Goal: Navigation & Orientation: Understand site structure

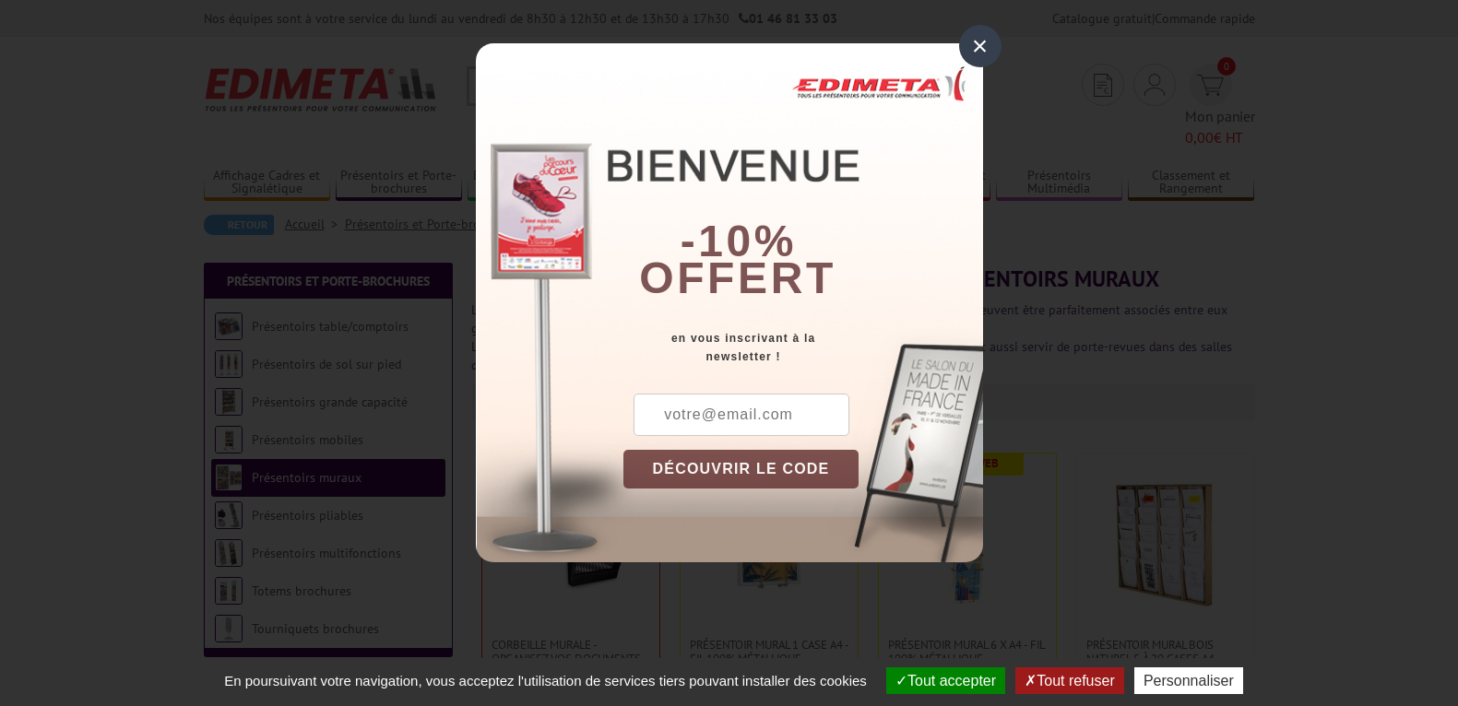
click at [978, 55] on div "×" at bounding box center [980, 46] width 42 height 42
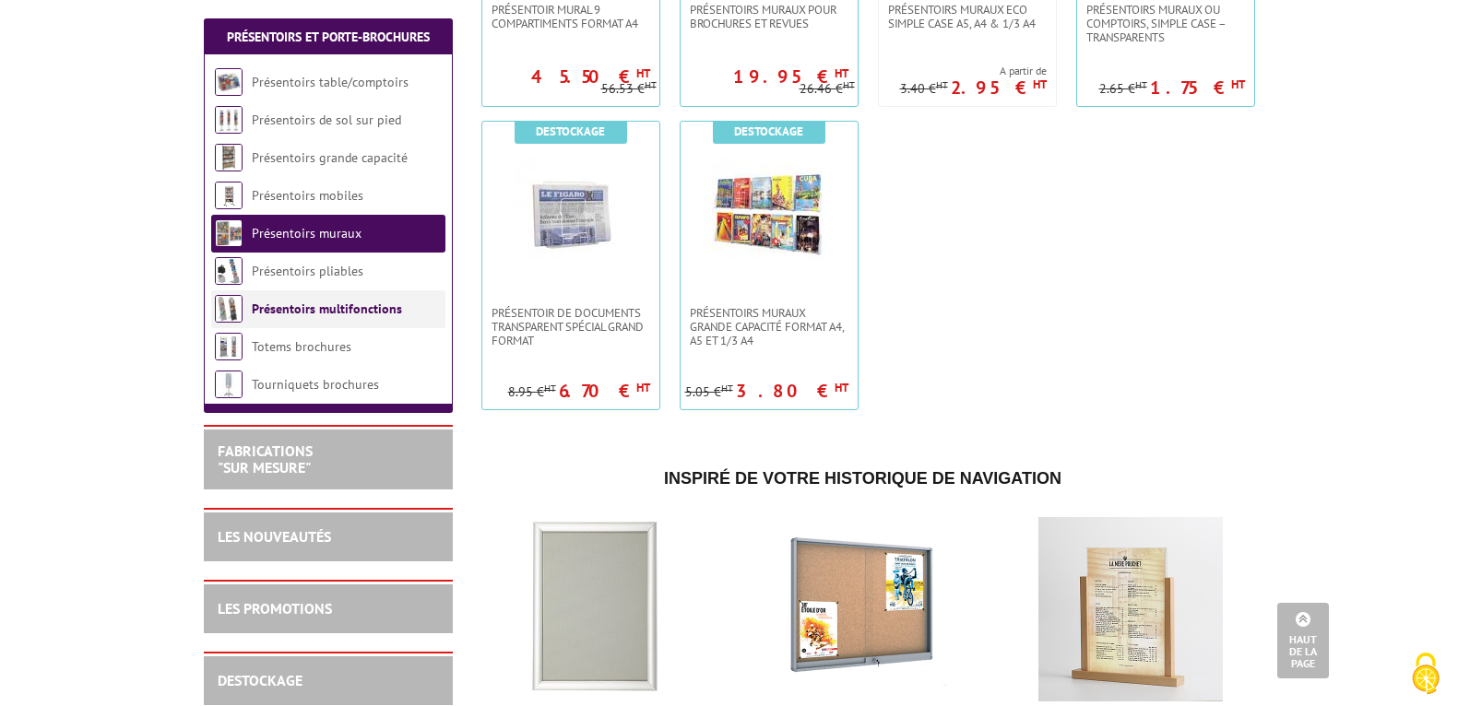
scroll to position [1534, 0]
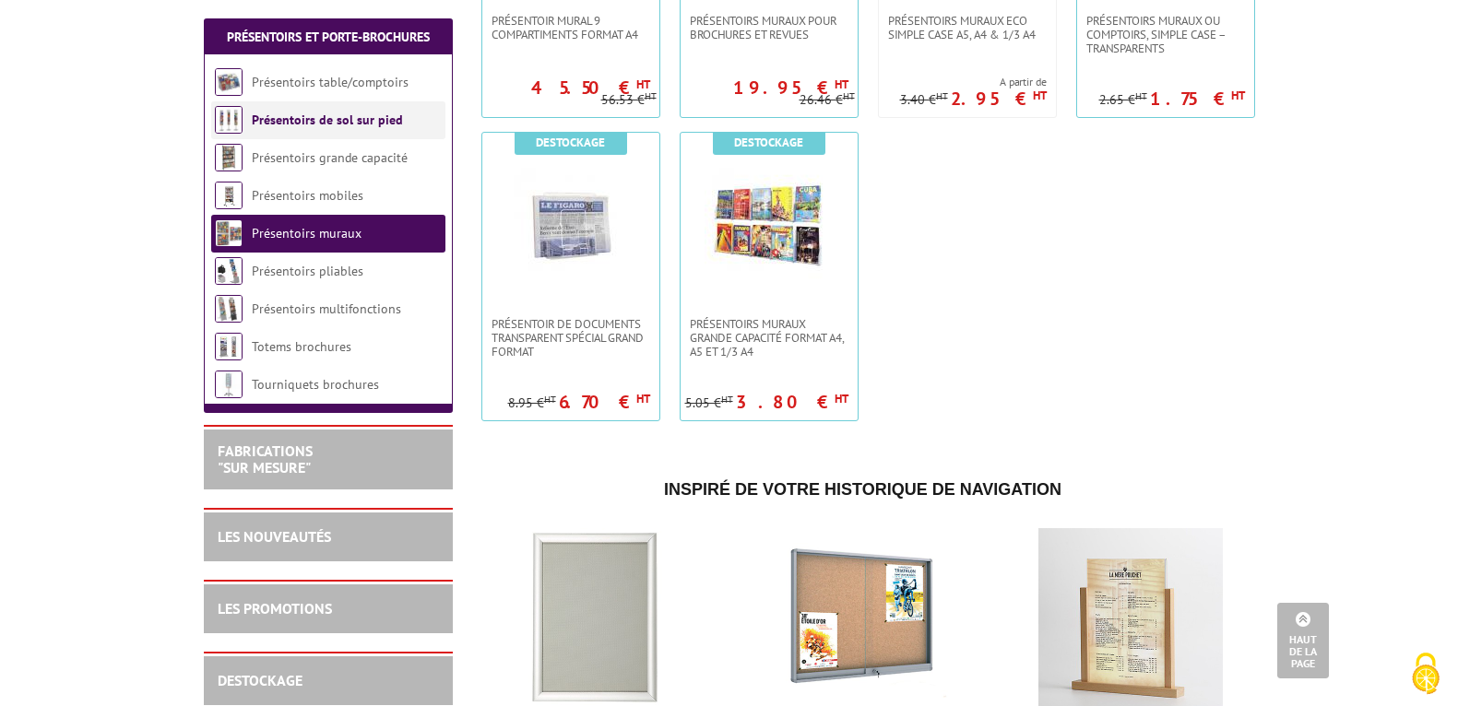
click at [335, 119] on link "Présentoirs de sol sur pied" at bounding box center [327, 120] width 151 height 17
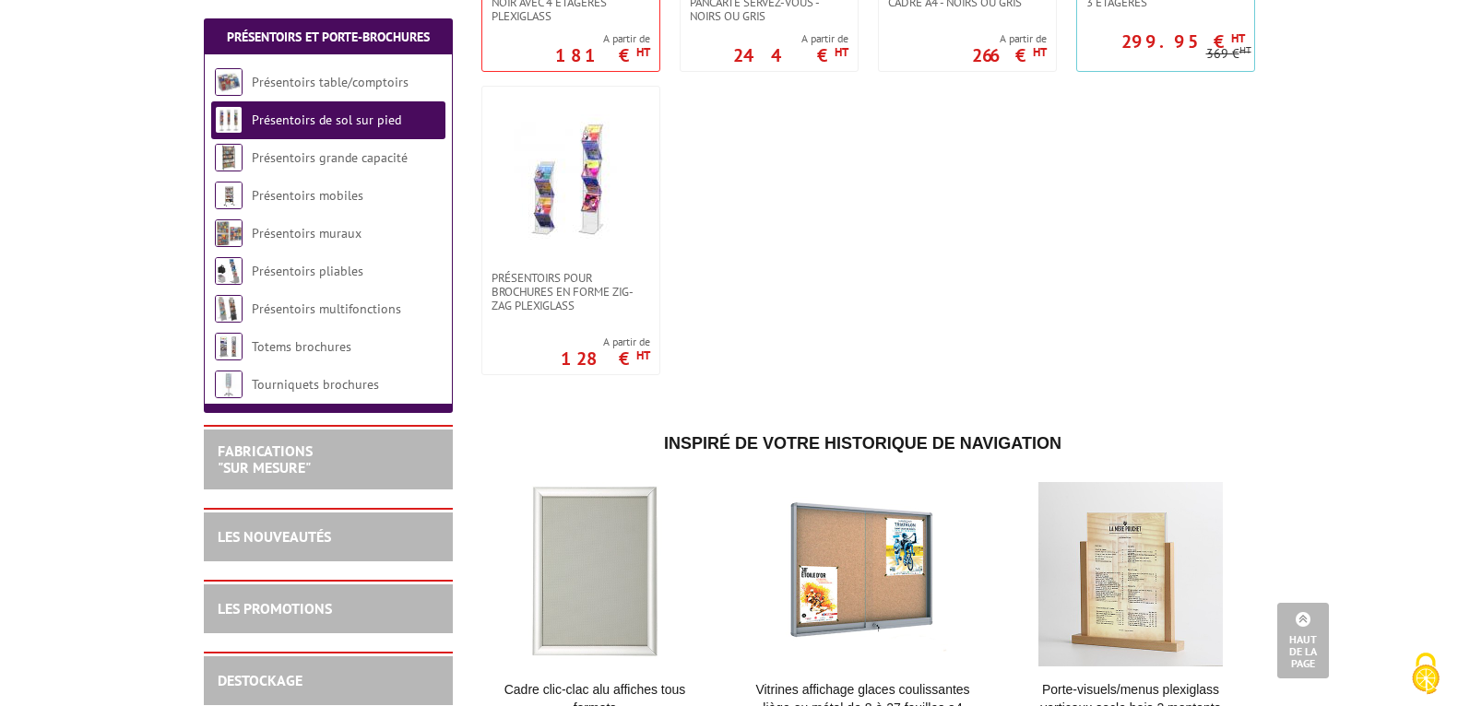
scroll to position [3013, 0]
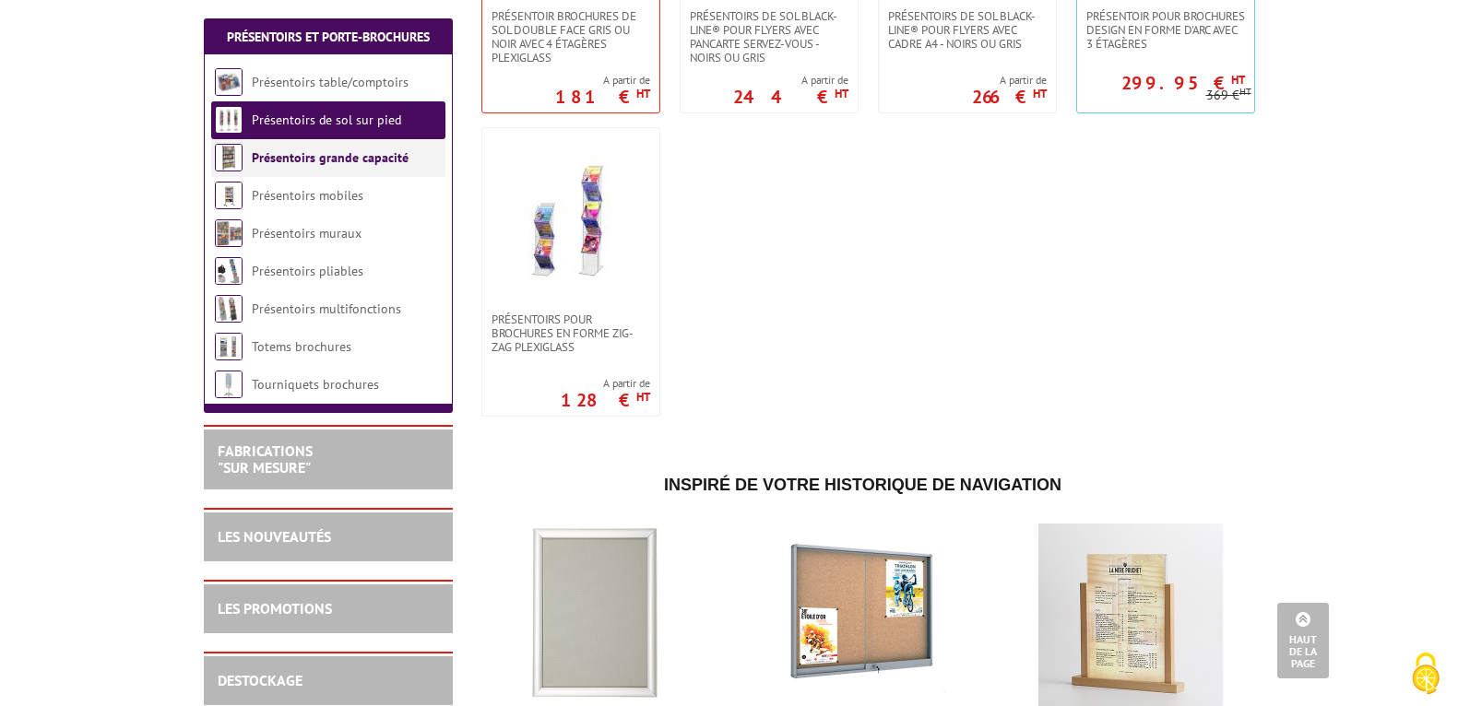
click at [319, 156] on link "Présentoirs grande capacité" at bounding box center [330, 157] width 157 height 17
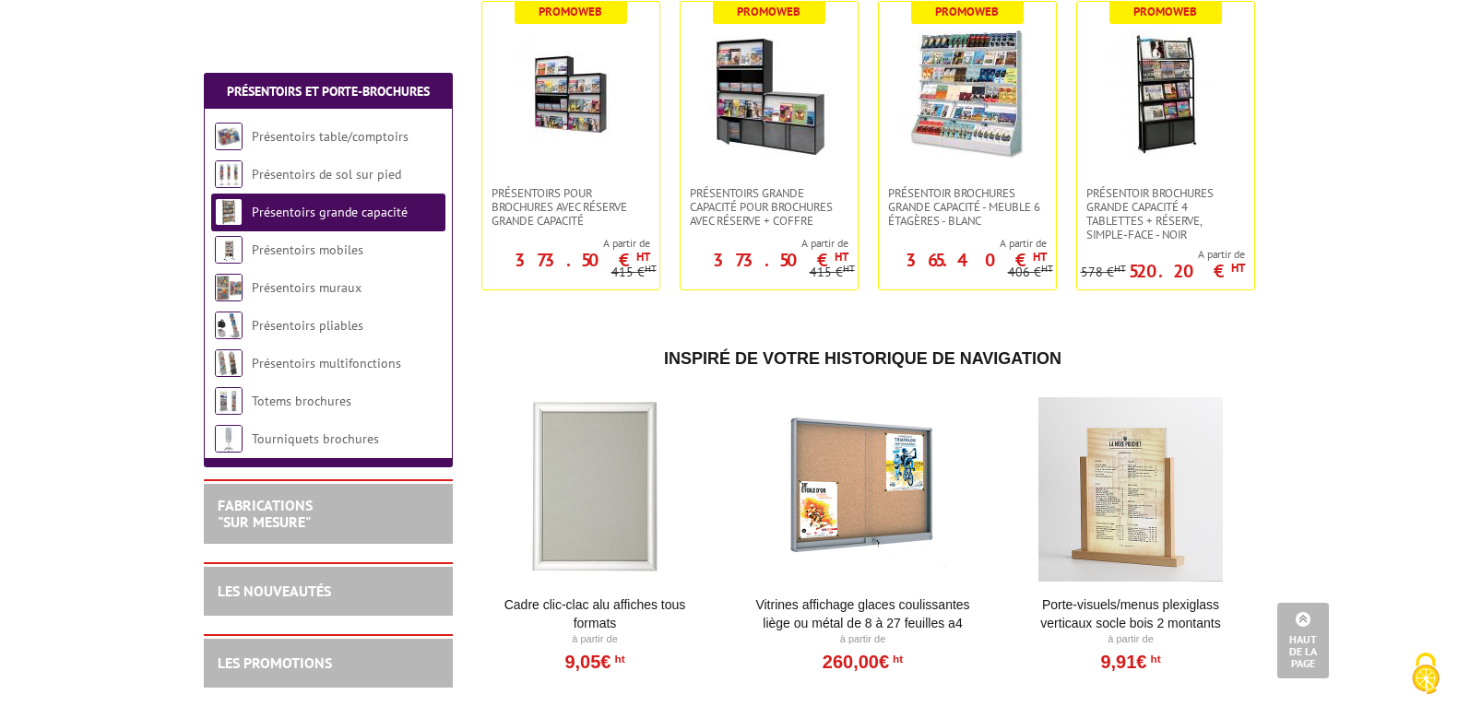
scroll to position [1045, 0]
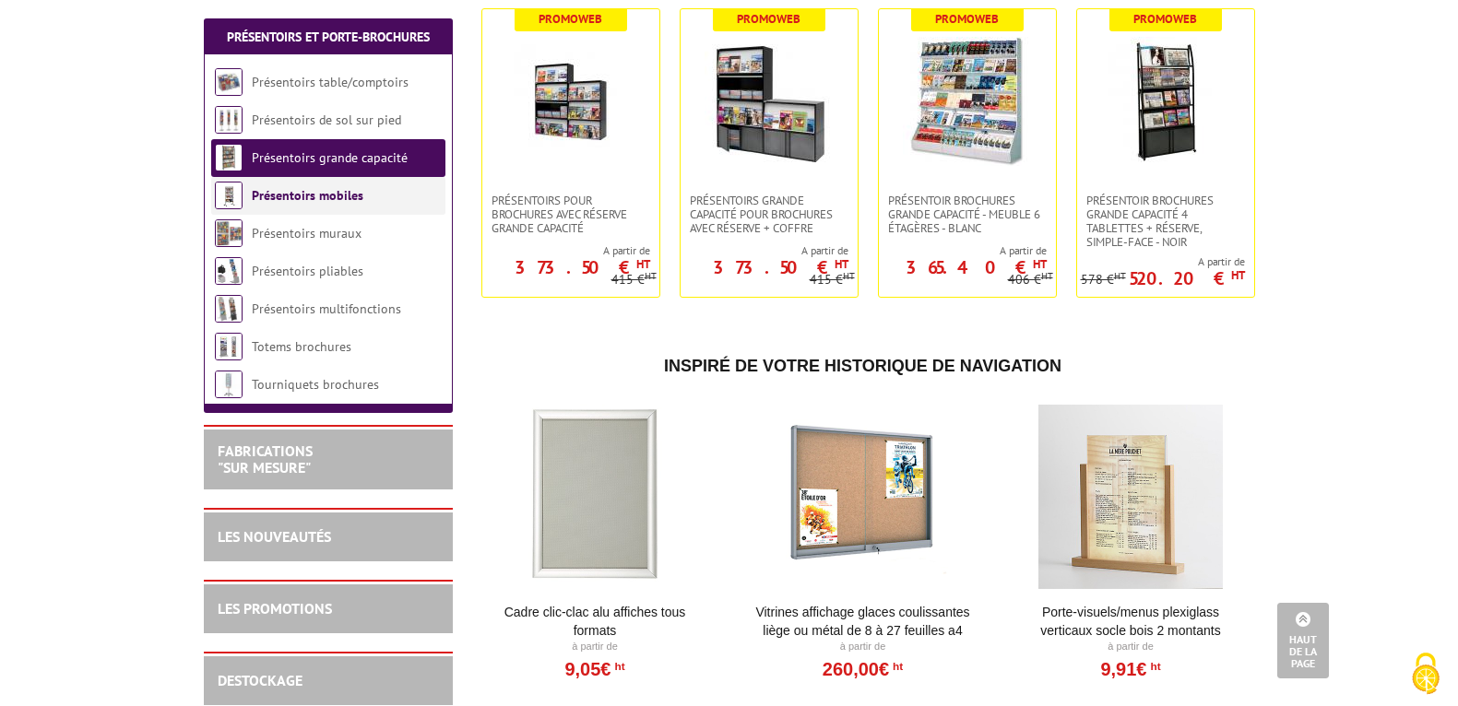
click at [335, 192] on link "Présentoirs mobiles" at bounding box center [308, 195] width 112 height 17
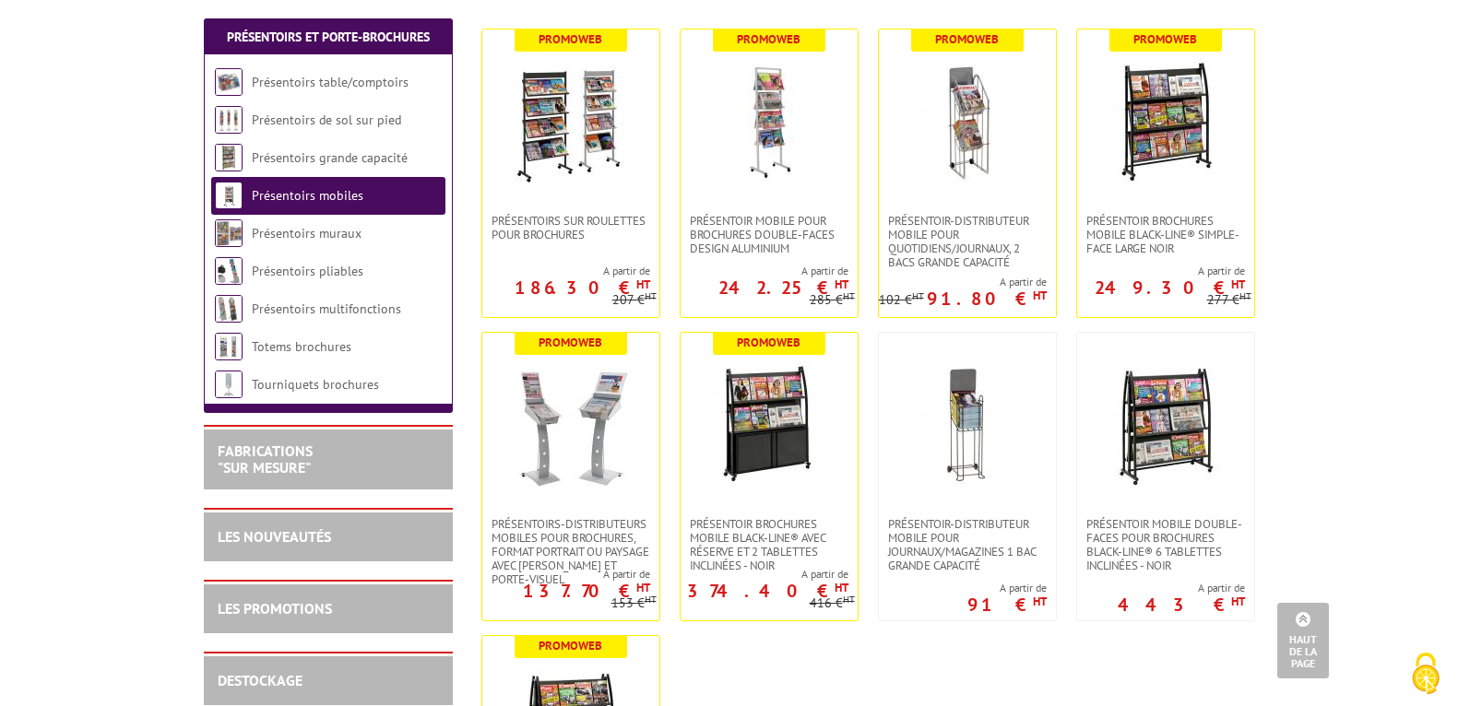
scroll to position [307, 0]
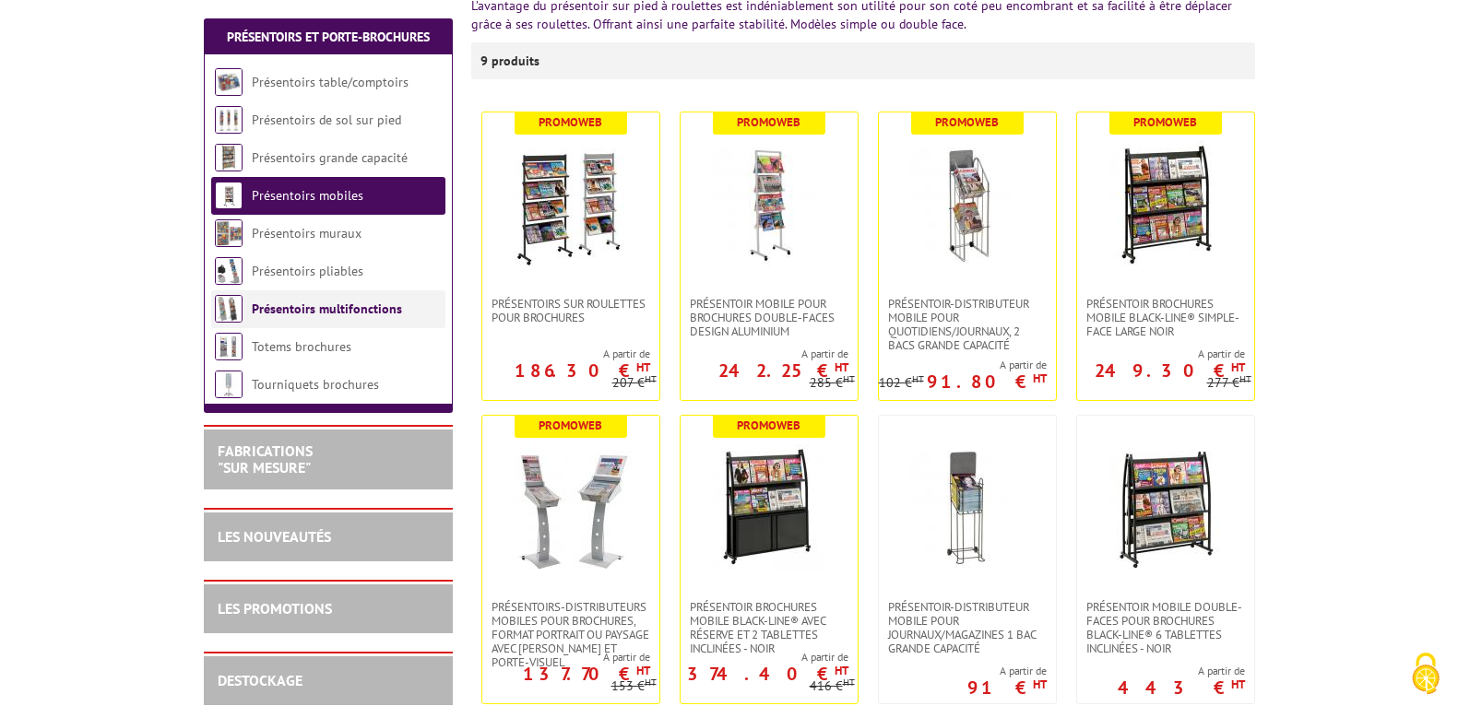
click at [295, 313] on link "Présentoirs multifonctions" at bounding box center [327, 309] width 150 height 17
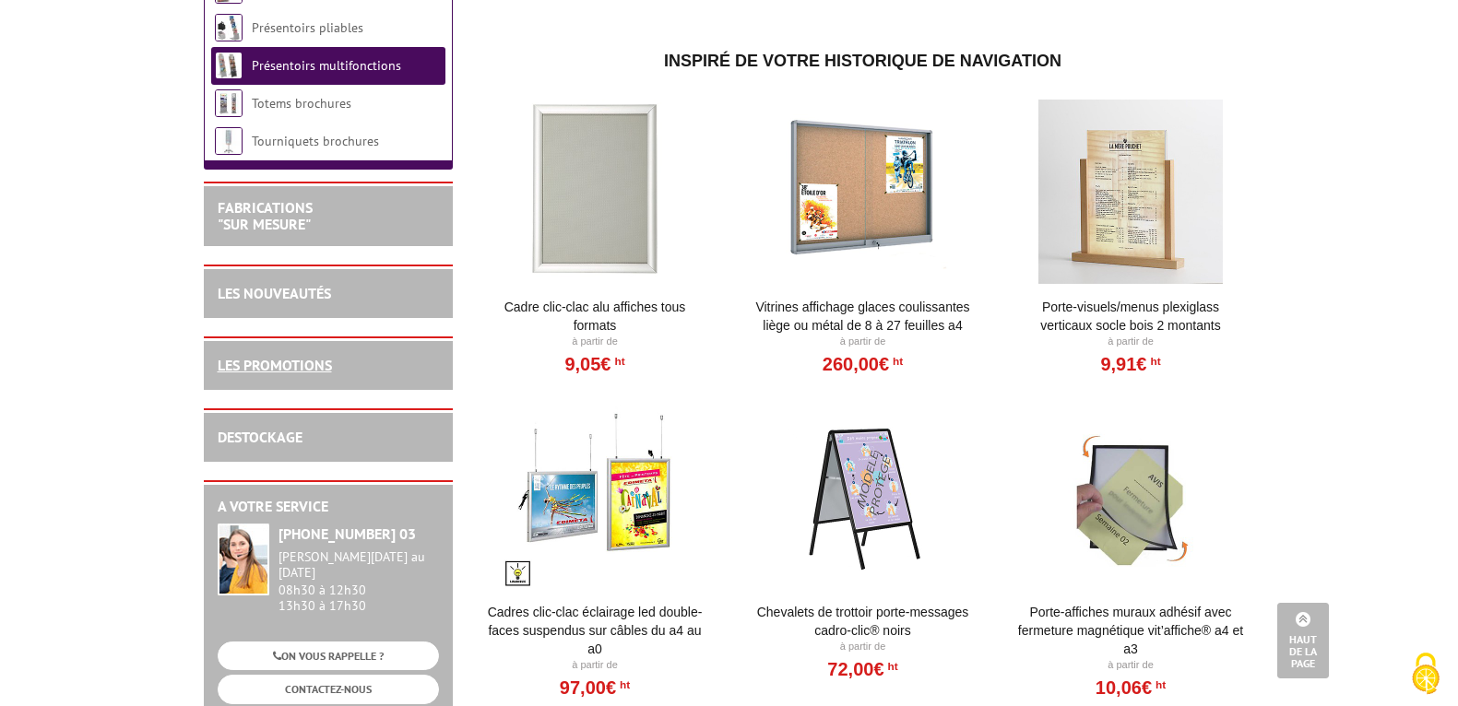
scroll to position [1537, 0]
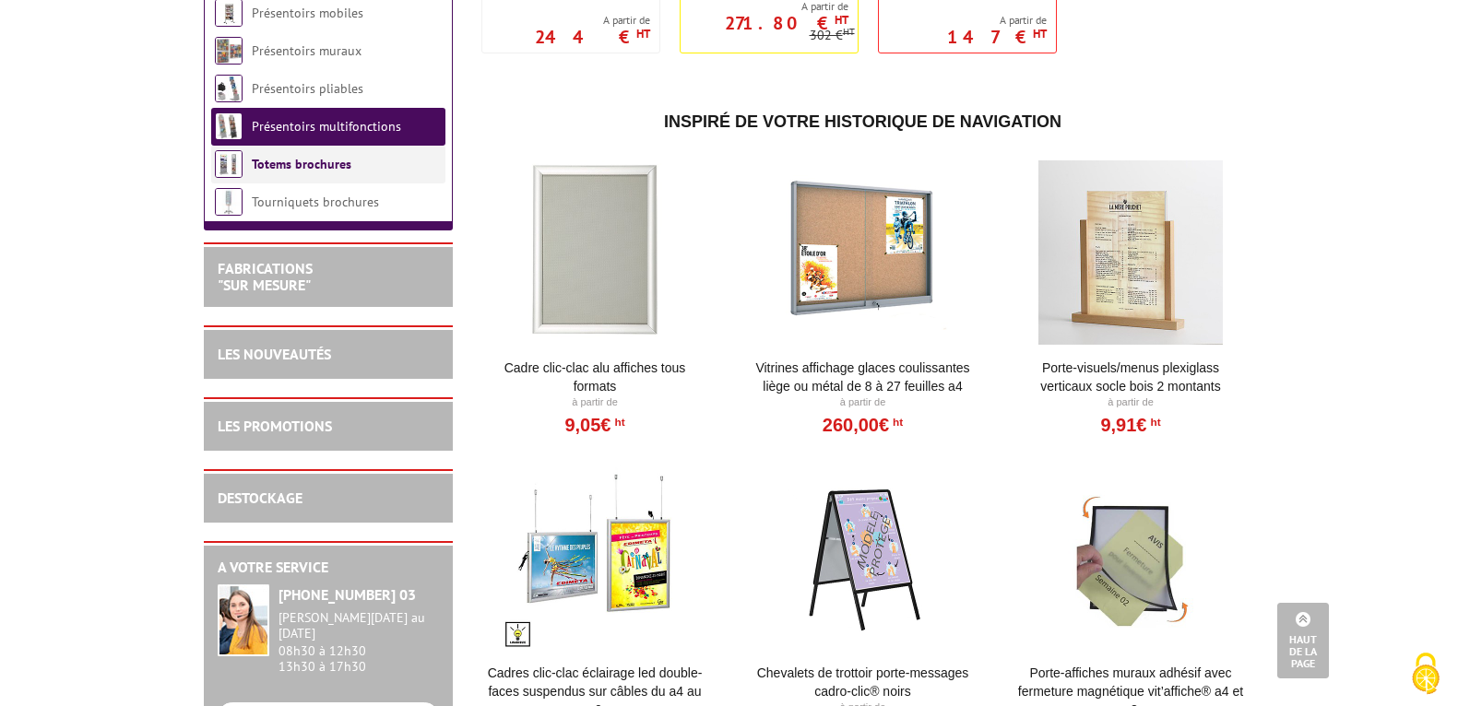
click at [331, 172] on link "Totems brochures" at bounding box center [302, 164] width 100 height 17
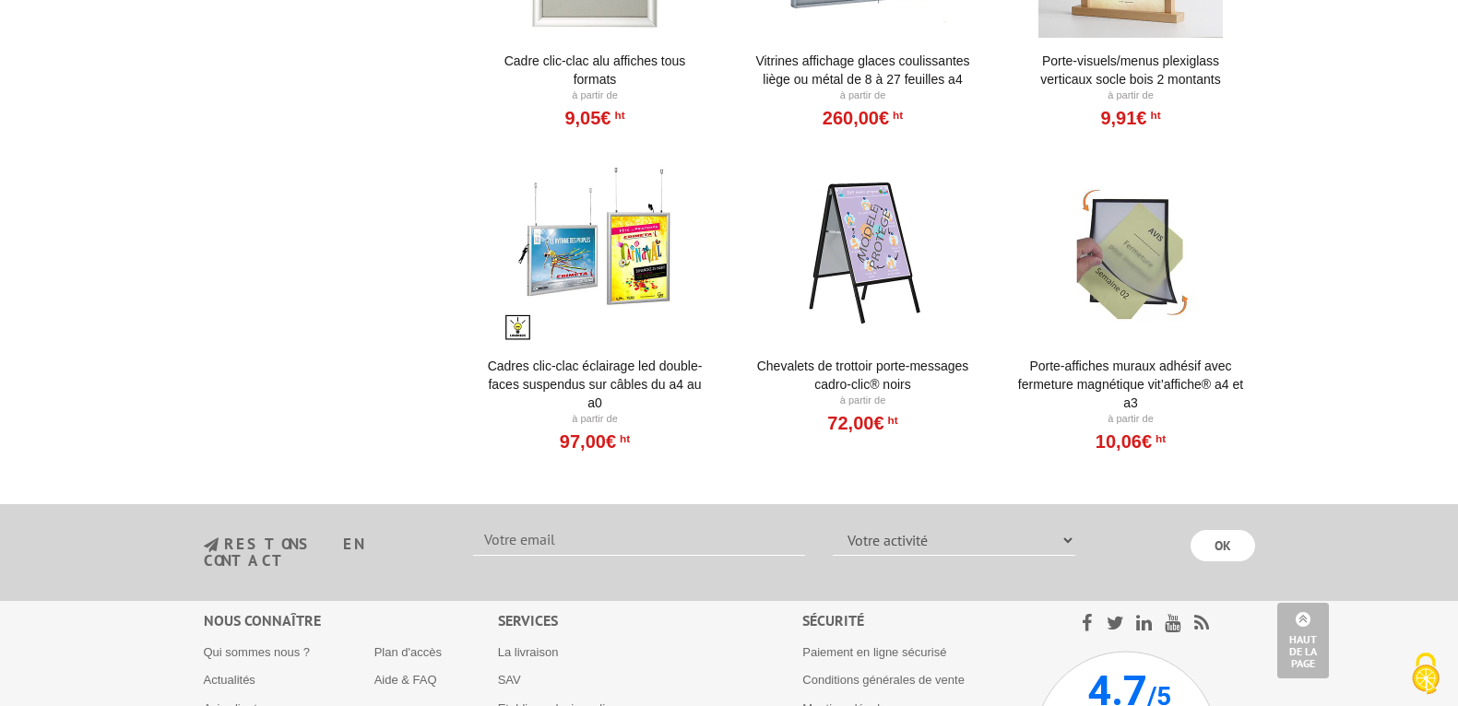
scroll to position [1414, 0]
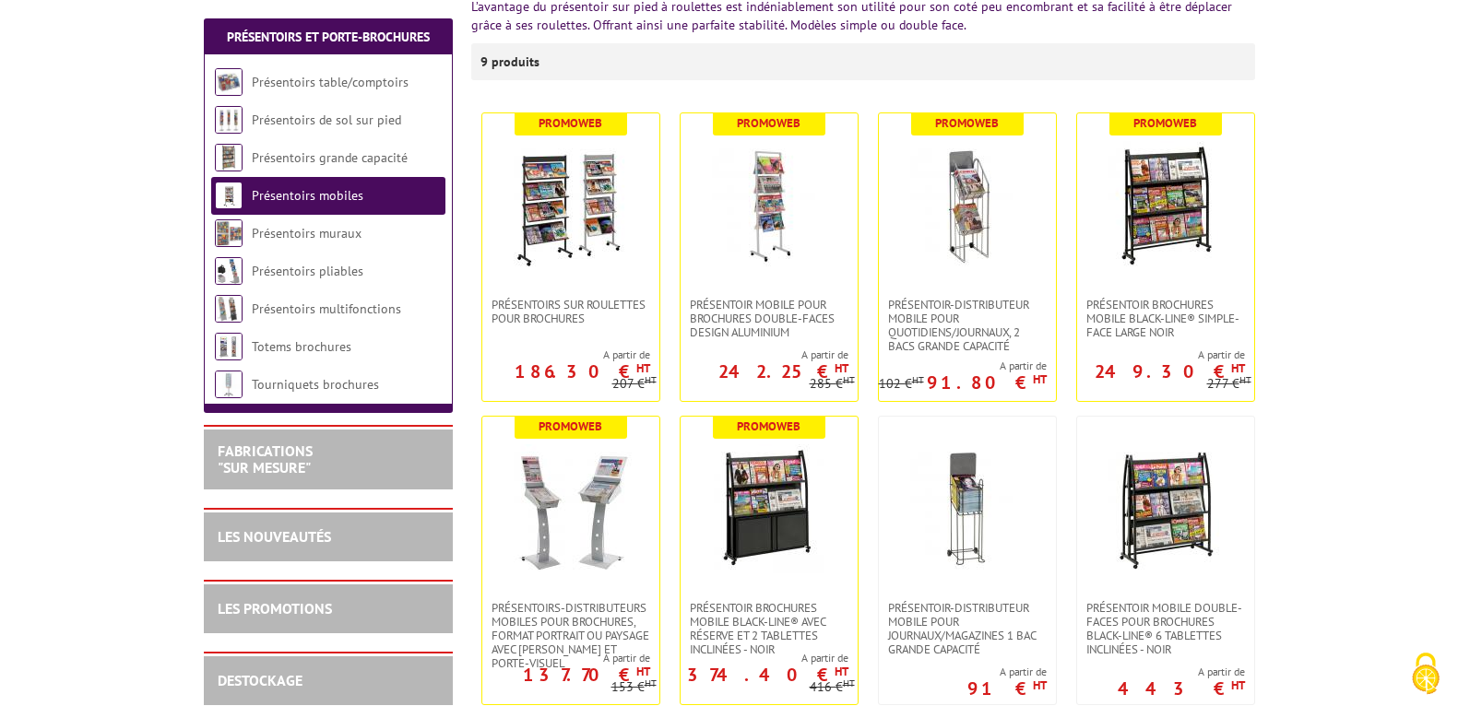
scroll to position [306, 0]
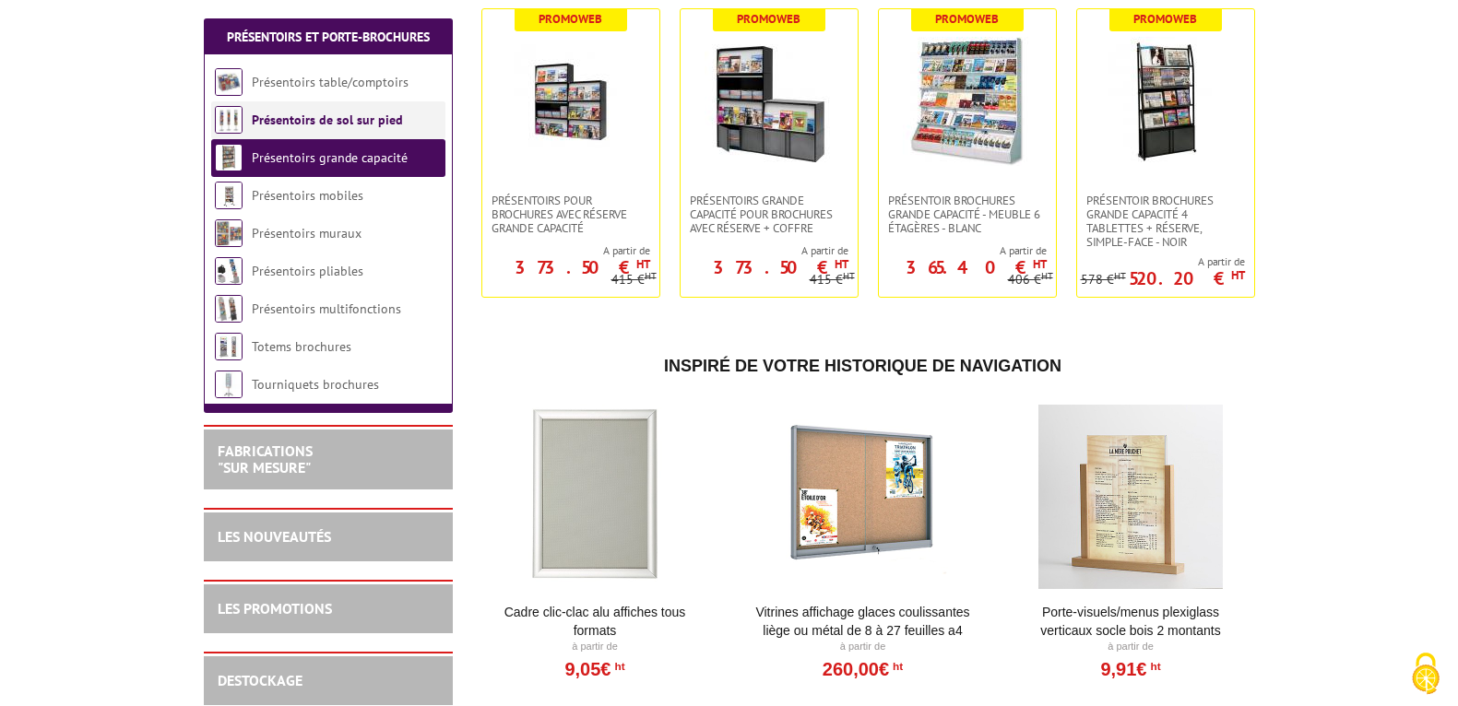
click at [284, 121] on link "Présentoirs de sol sur pied" at bounding box center [327, 120] width 151 height 17
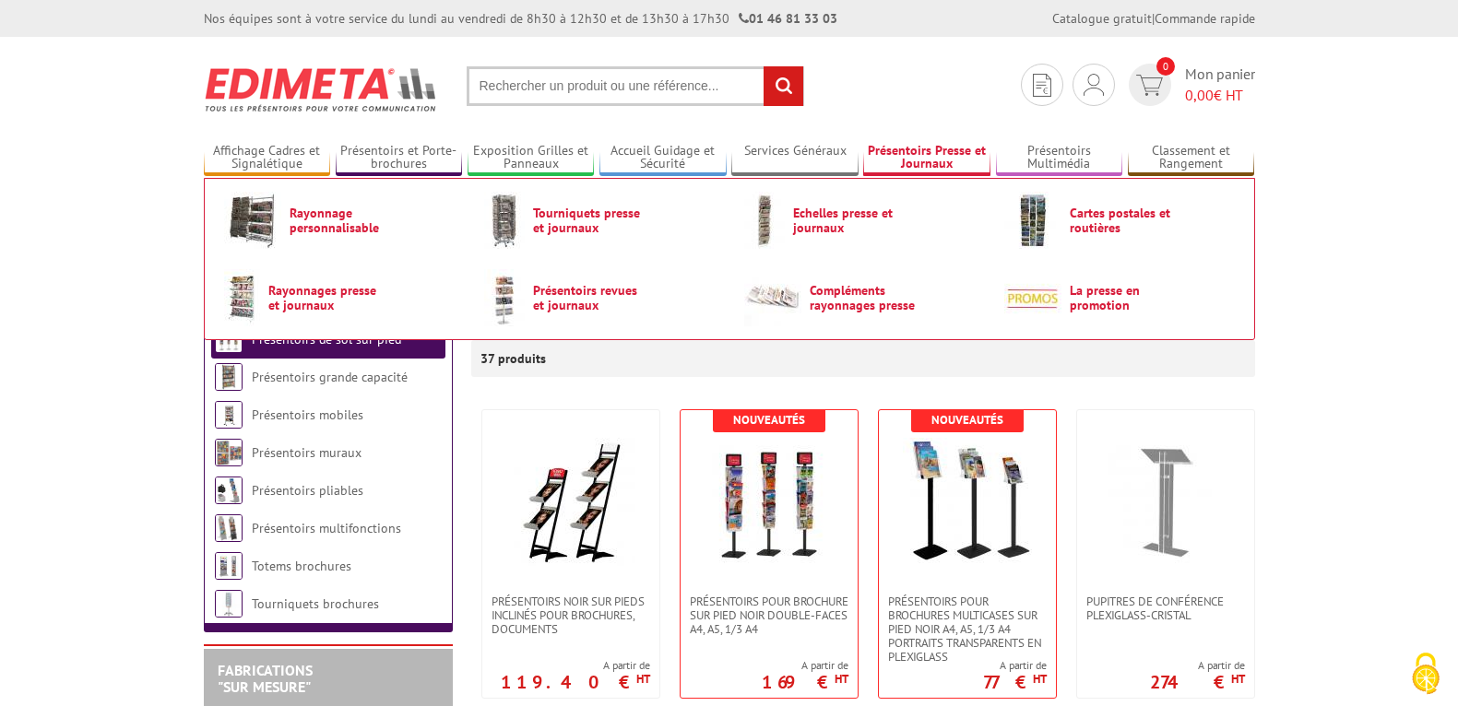
click at [959, 155] on link "Présentoirs Presse et Journaux" at bounding box center [926, 158] width 127 height 30
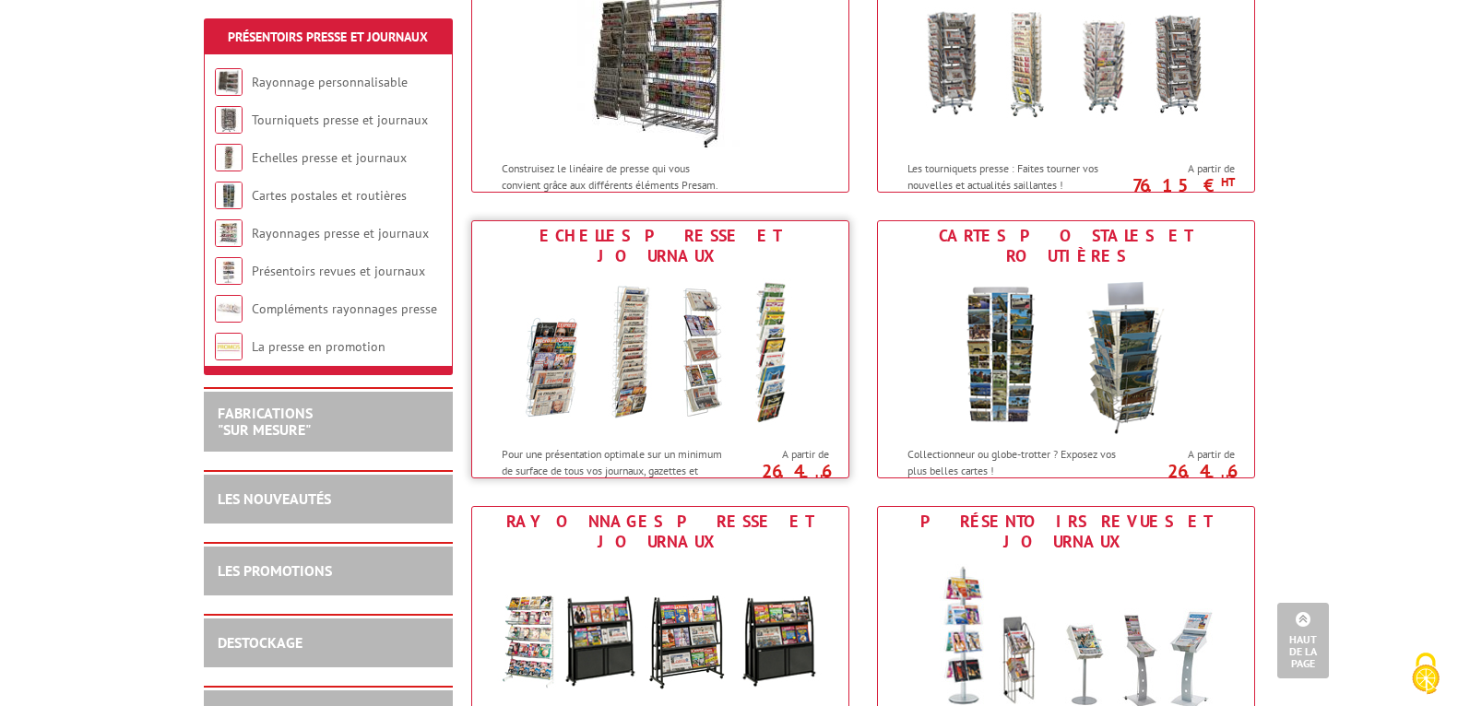
scroll to position [307, 0]
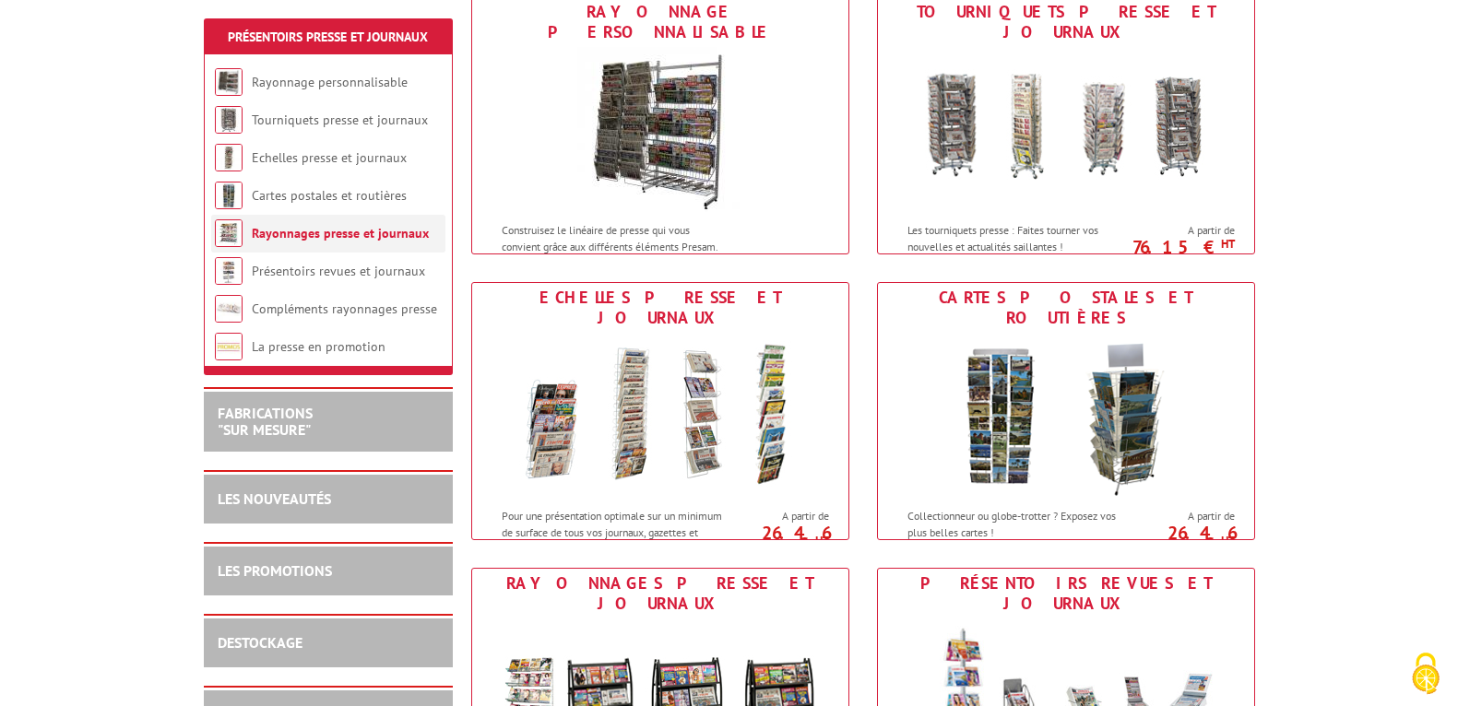
click at [383, 236] on link "Rayonnages presse et journaux" at bounding box center [340, 233] width 177 height 17
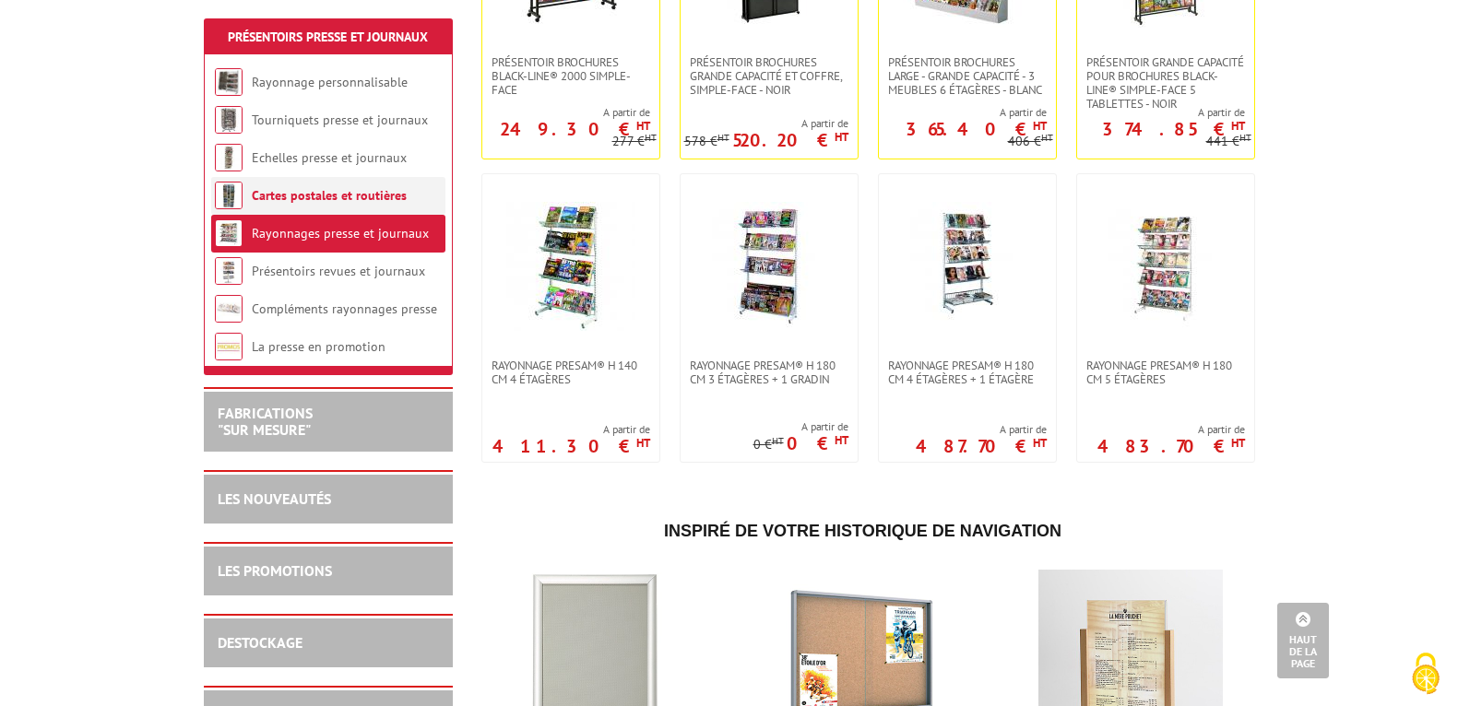
scroll to position [860, 0]
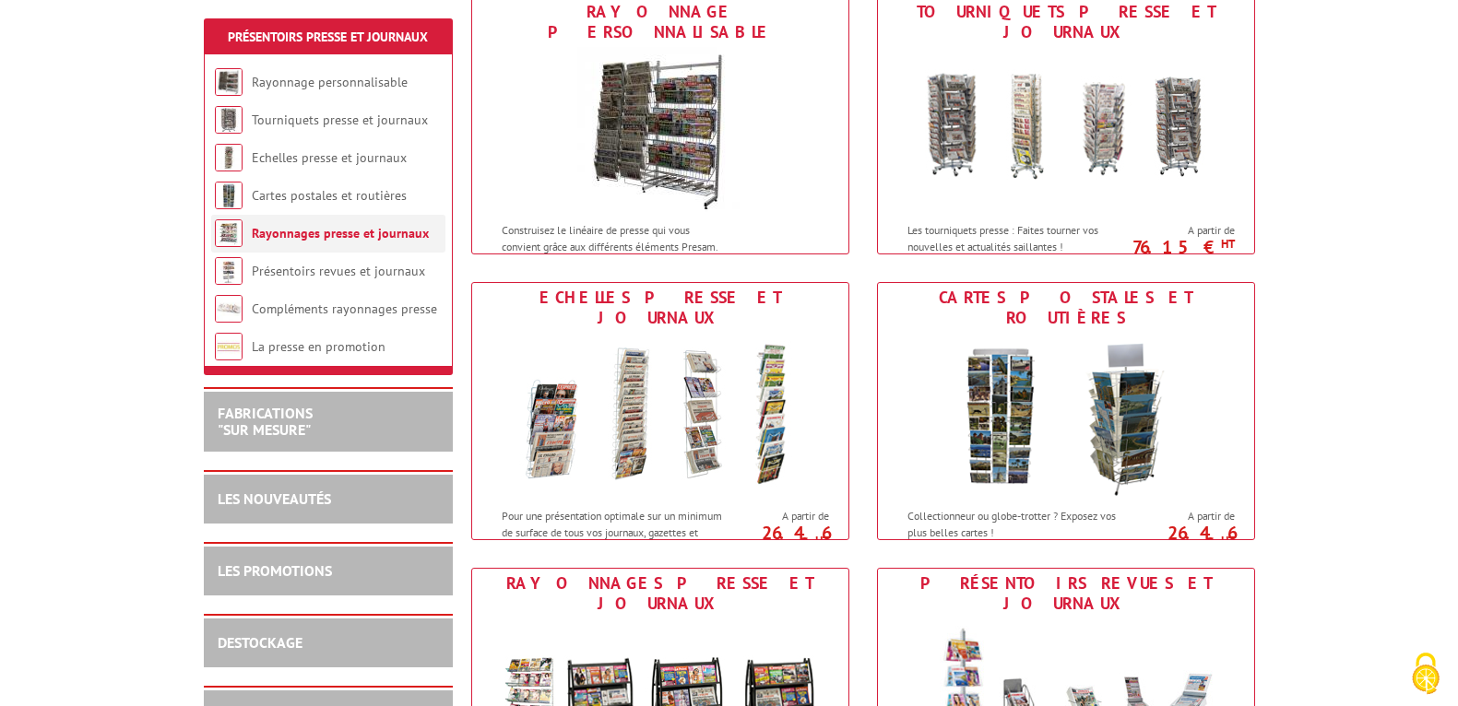
click at [339, 233] on link "Rayonnages presse et journaux" at bounding box center [340, 233] width 177 height 17
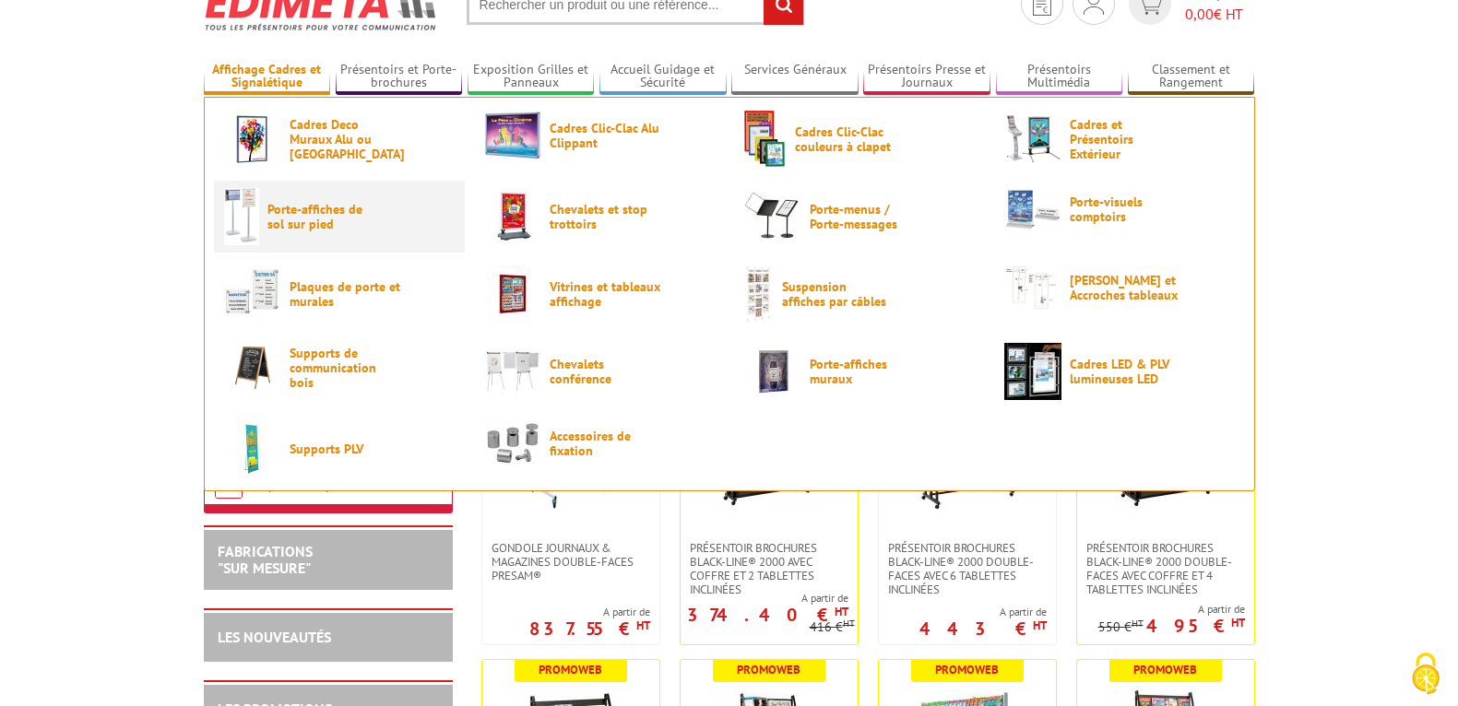
scroll to position [62, 0]
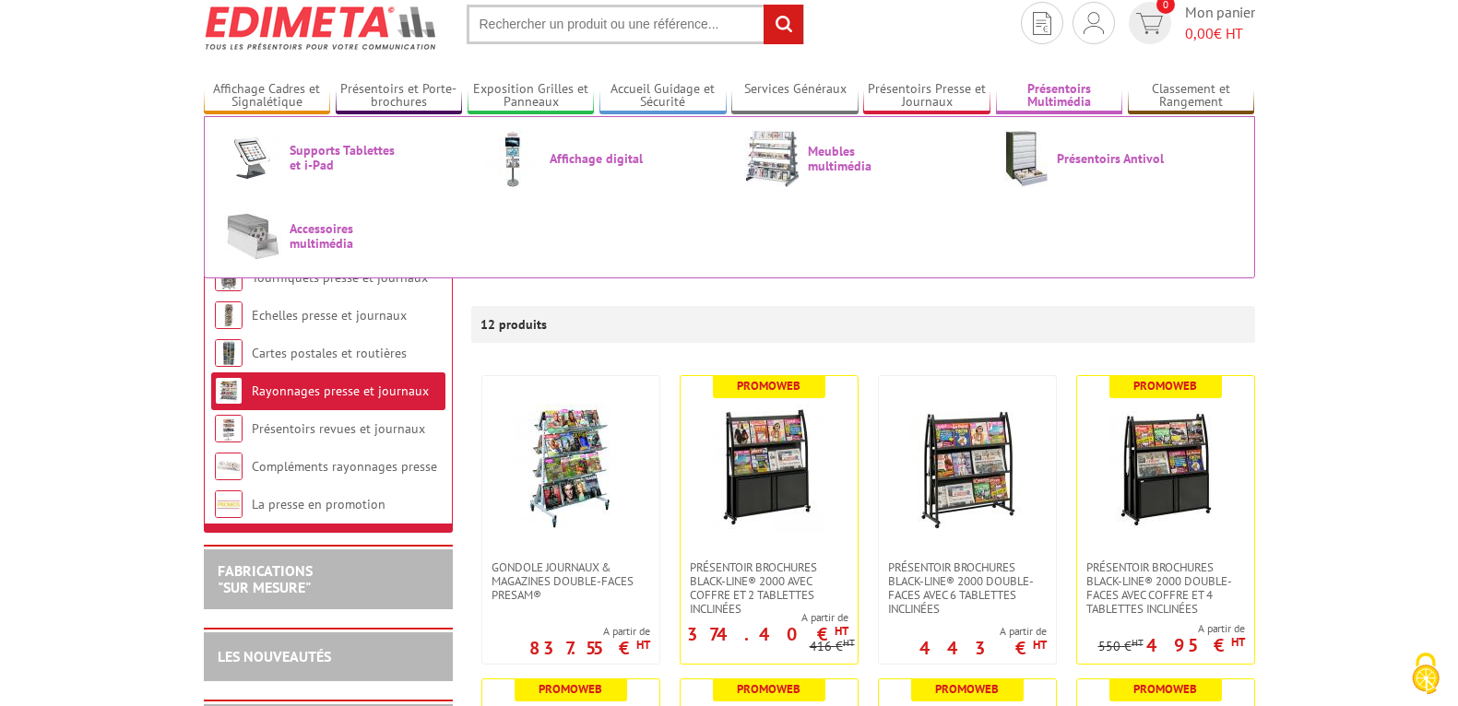
click at [1051, 99] on link "Présentoirs Multimédia" at bounding box center [1059, 96] width 127 height 30
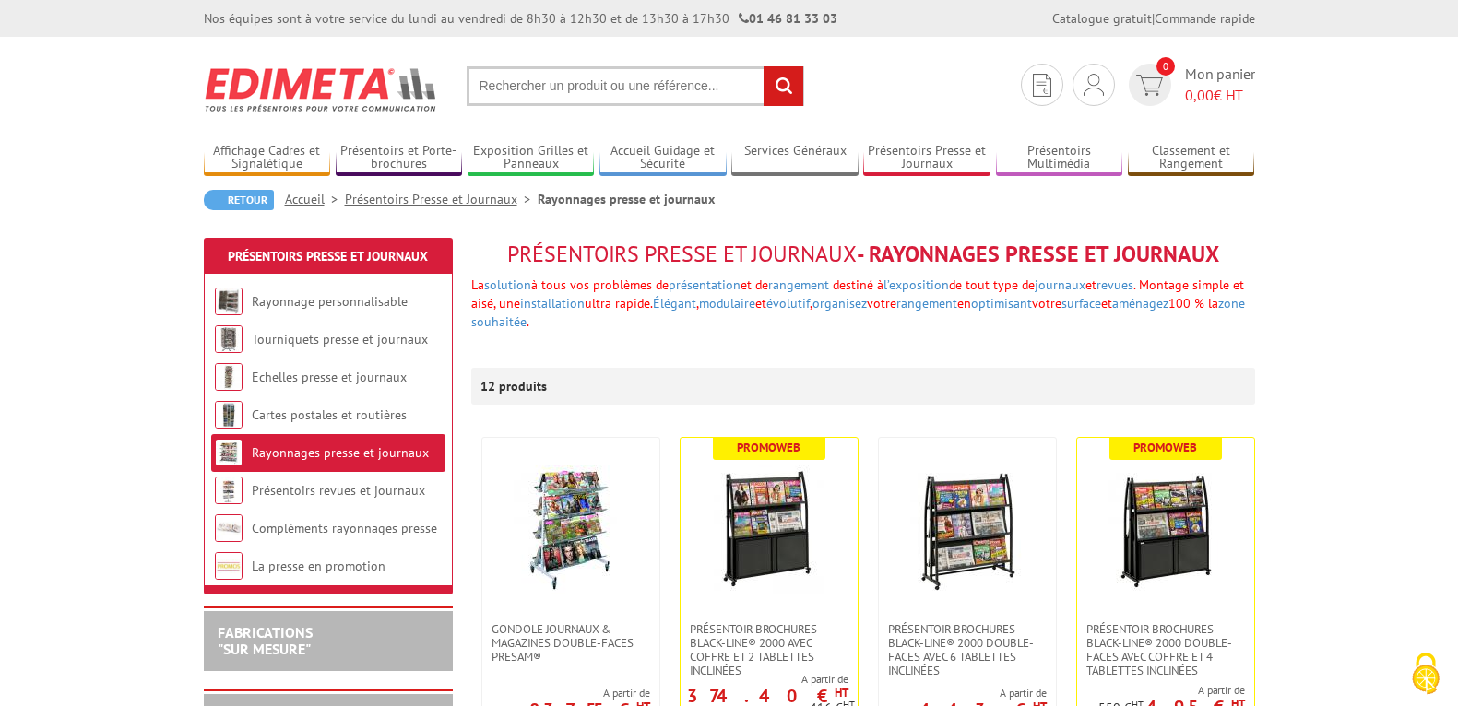
scroll to position [62, 0]
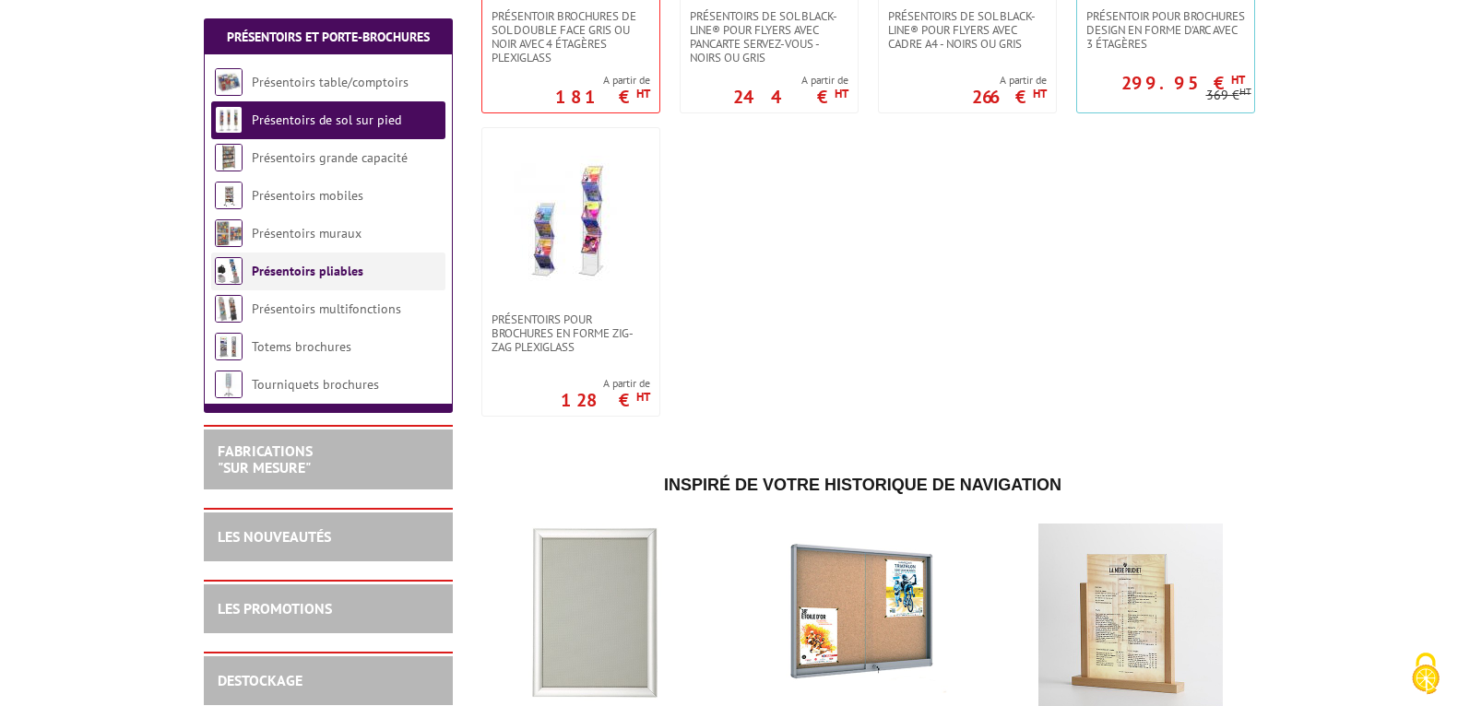
click at [288, 267] on link "Présentoirs pliables" at bounding box center [308, 271] width 112 height 17
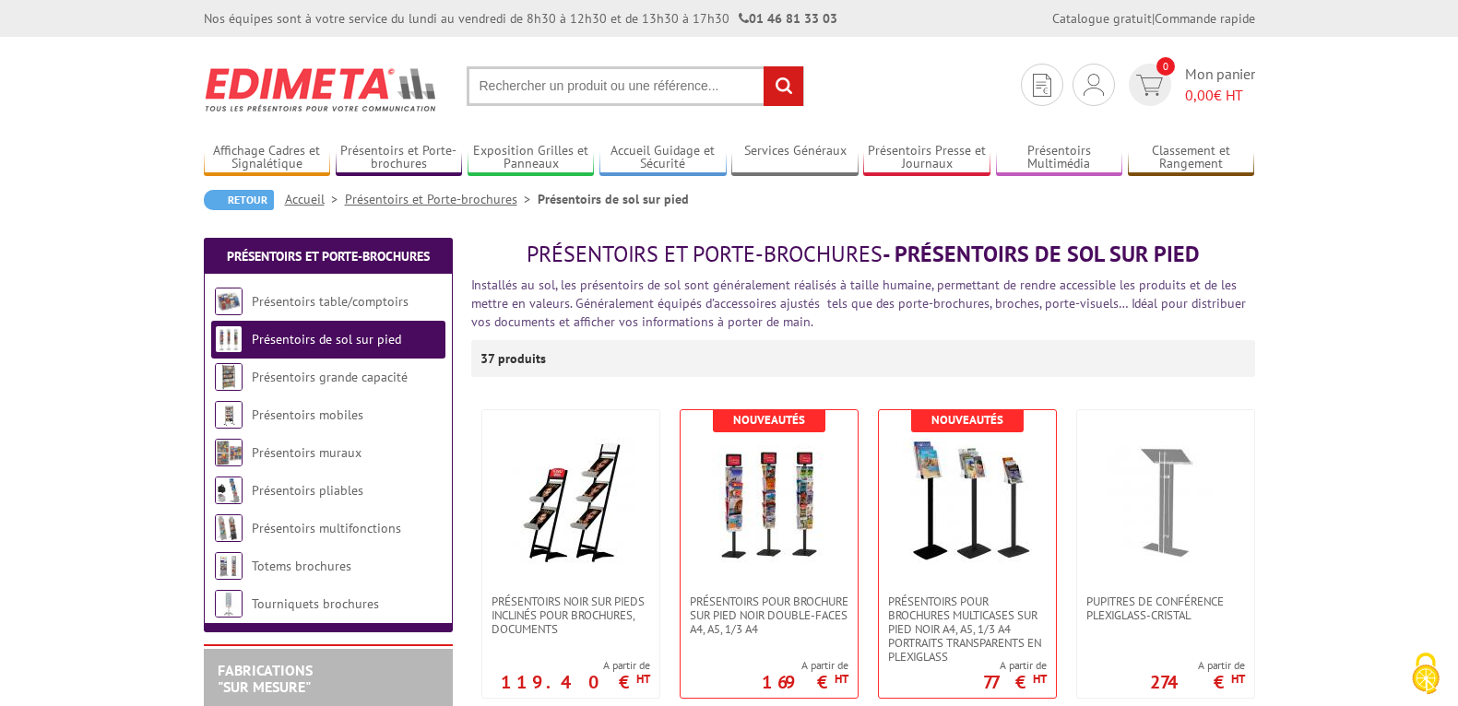
click at [492, 79] on input "text" at bounding box center [636, 86] width 338 height 40
click at [495, 89] on input "text" at bounding box center [636, 86] width 338 height 40
click at [522, 83] on input "text" at bounding box center [636, 86] width 338 height 40
